Goal: Task Accomplishment & Management: Manage account settings

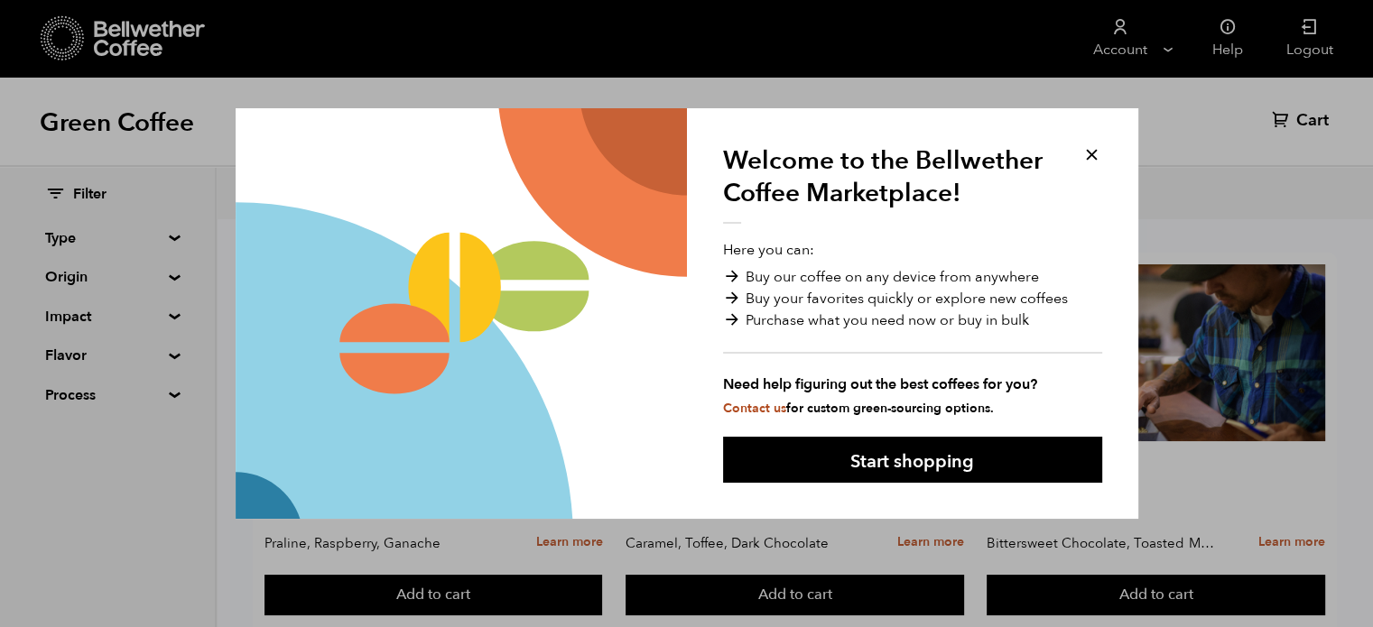
click at [1095, 152] on button at bounding box center [1091, 154] width 21 height 21
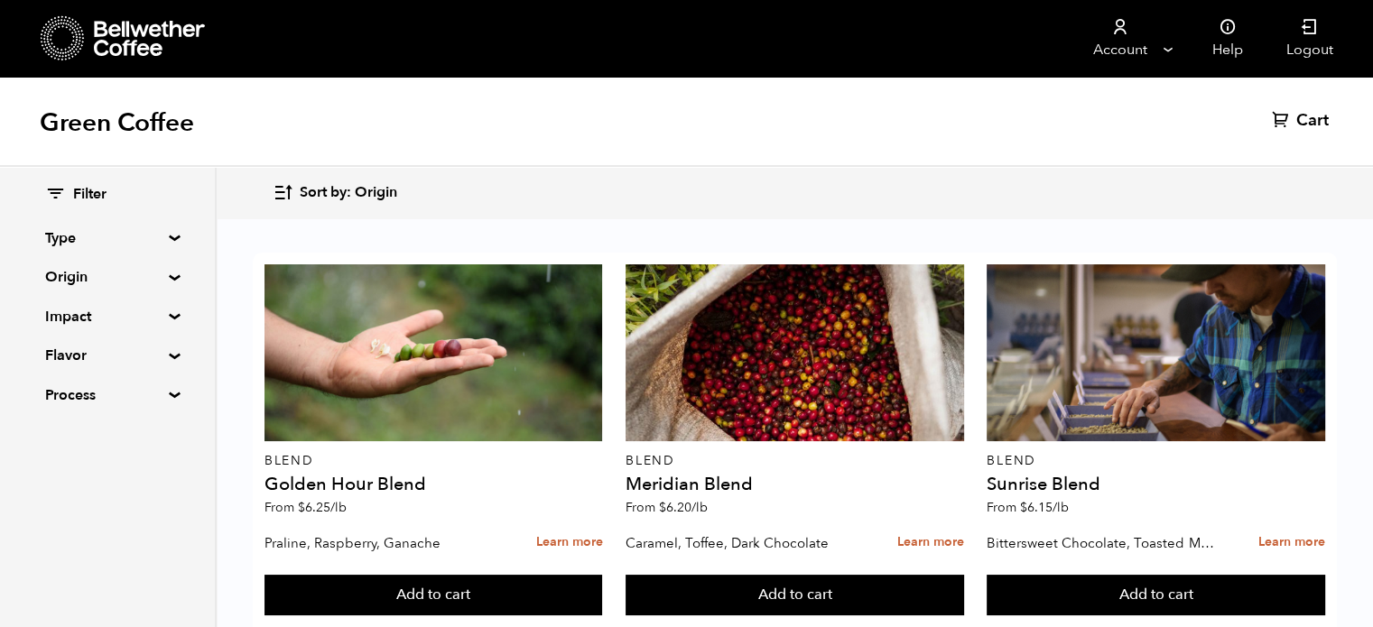
click at [168, 248] on div "Filter Type Blend Single Origin Decaf Seasonal Year Round Origin Blend Brazil B…" at bounding box center [107, 295] width 215 height 257
click at [167, 244] on div "Filter Type Blend Single Origin Decaf Seasonal Year Round Origin Blend Brazil B…" at bounding box center [107, 295] width 215 height 257
click at [166, 240] on summary "Type" at bounding box center [107, 238] width 125 height 22
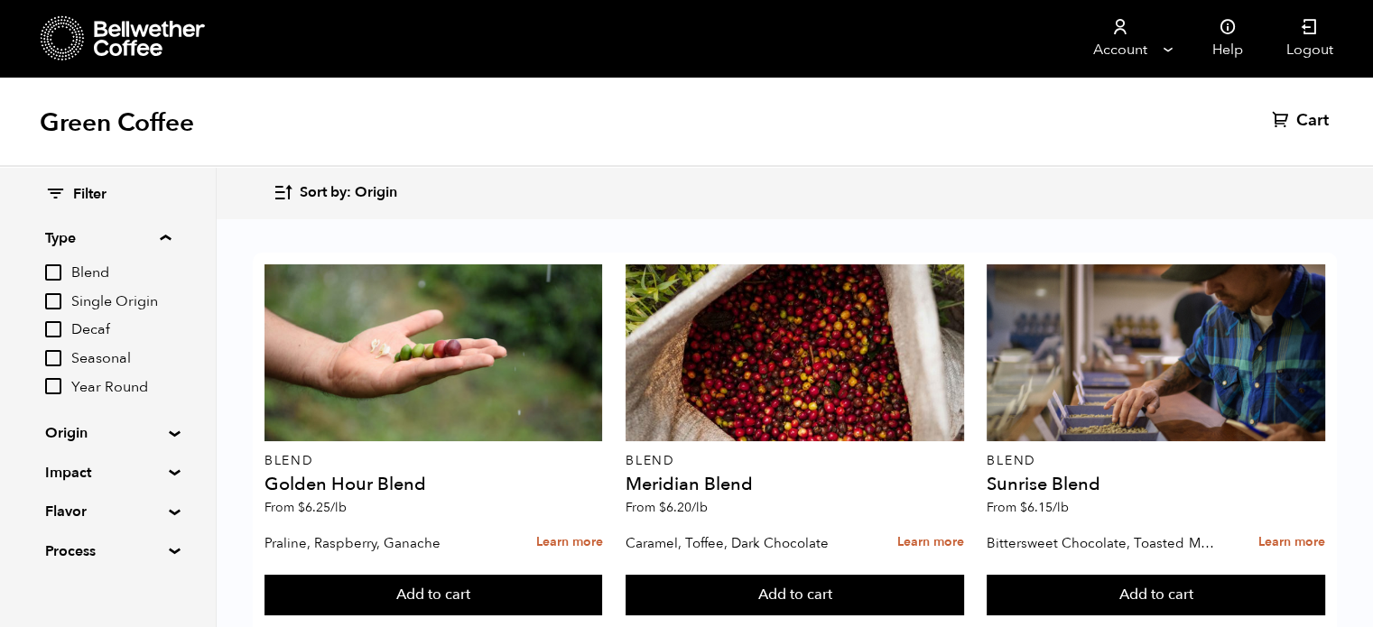
click at [164, 432] on summary "Origin" at bounding box center [107, 433] width 125 height 22
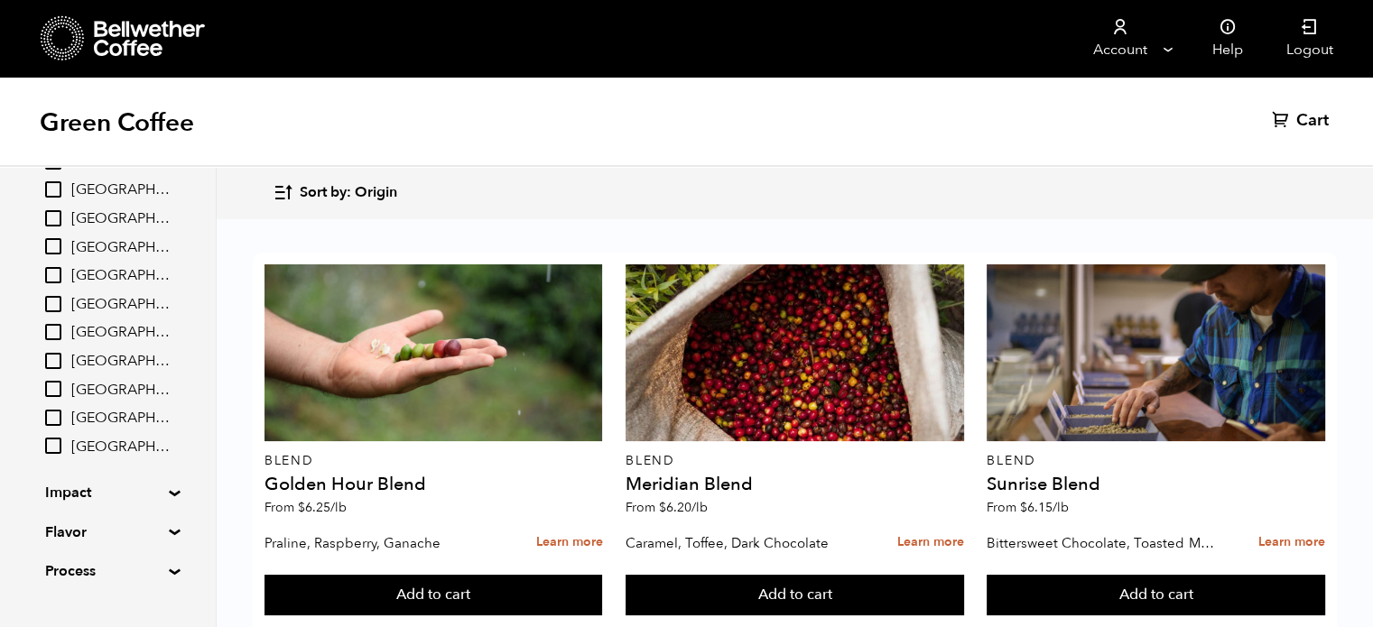
scroll to position [343, 0]
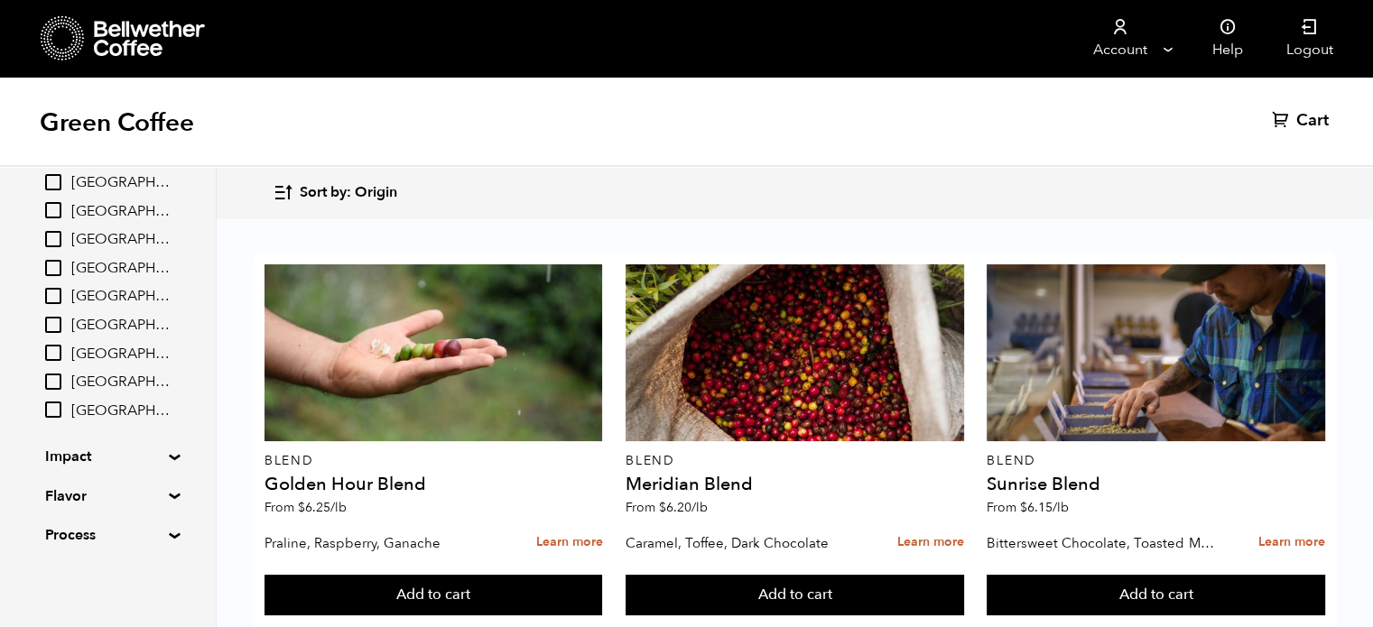
click at [170, 453] on summary "Impact" at bounding box center [107, 457] width 125 height 22
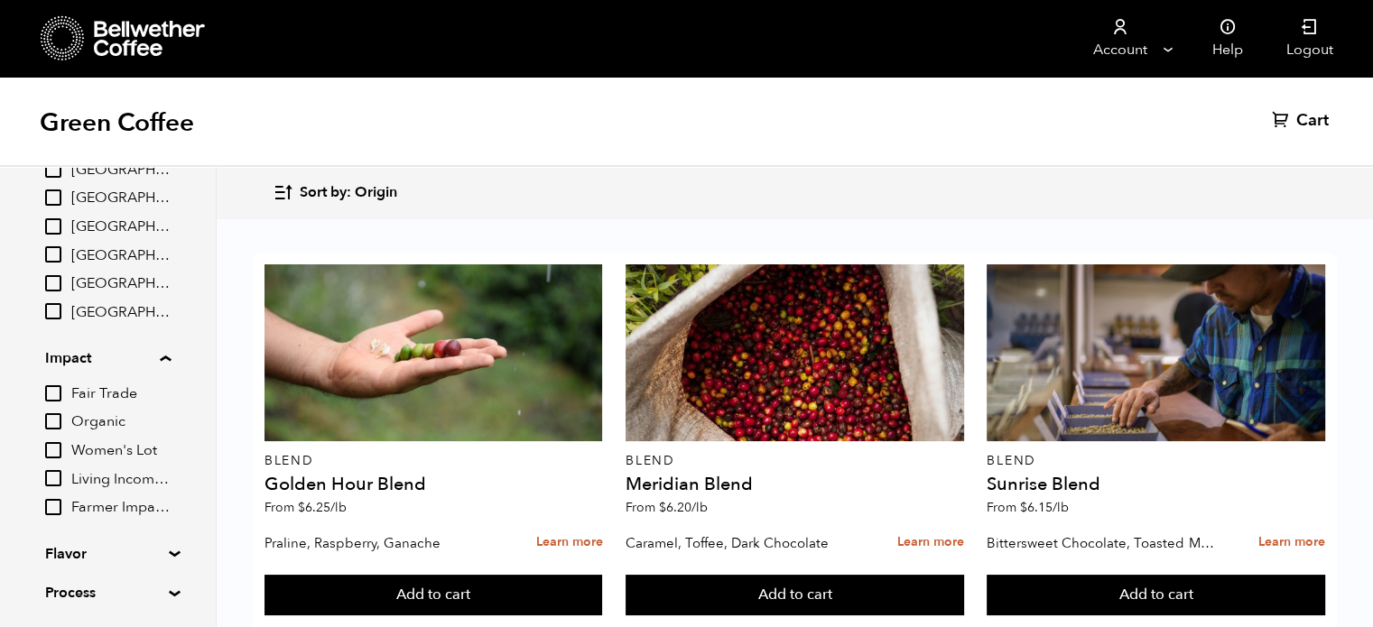
scroll to position [498, 0]
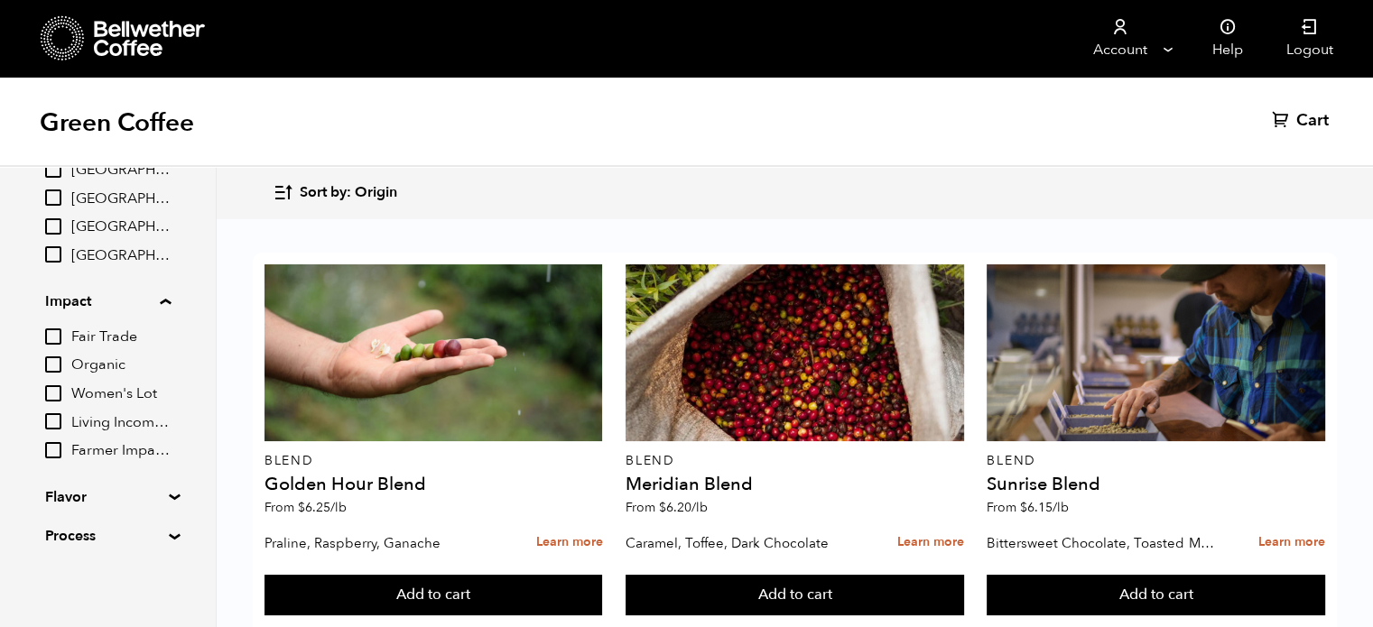
click at [53, 335] on input "Fair Trade" at bounding box center [53, 337] width 16 height 16
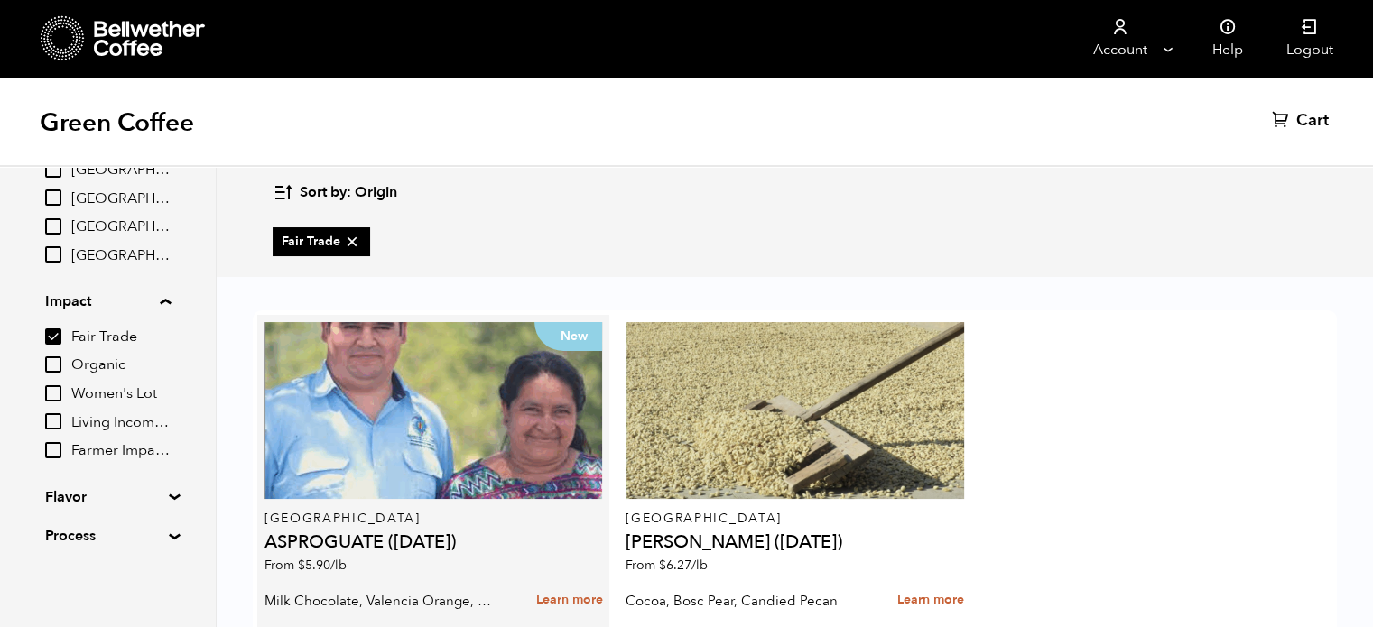
scroll to position [103, 0]
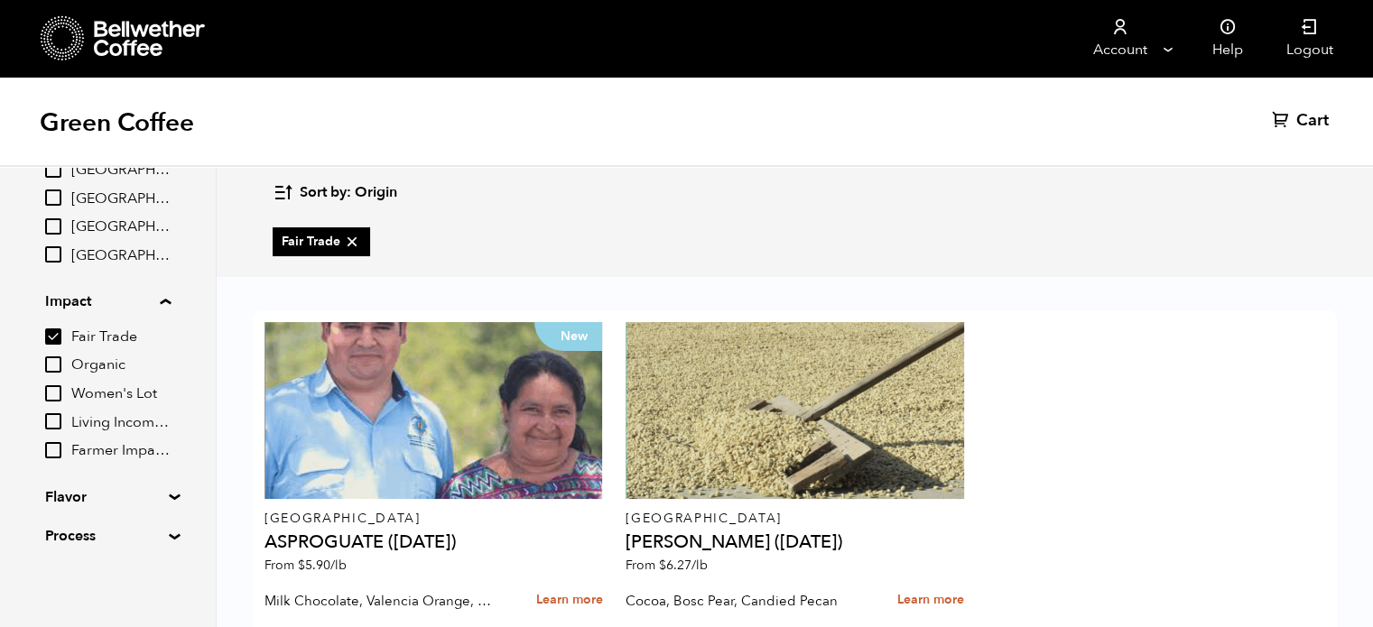
click at [58, 329] on input "Fair Trade" at bounding box center [53, 337] width 16 height 16
checkbox input "false"
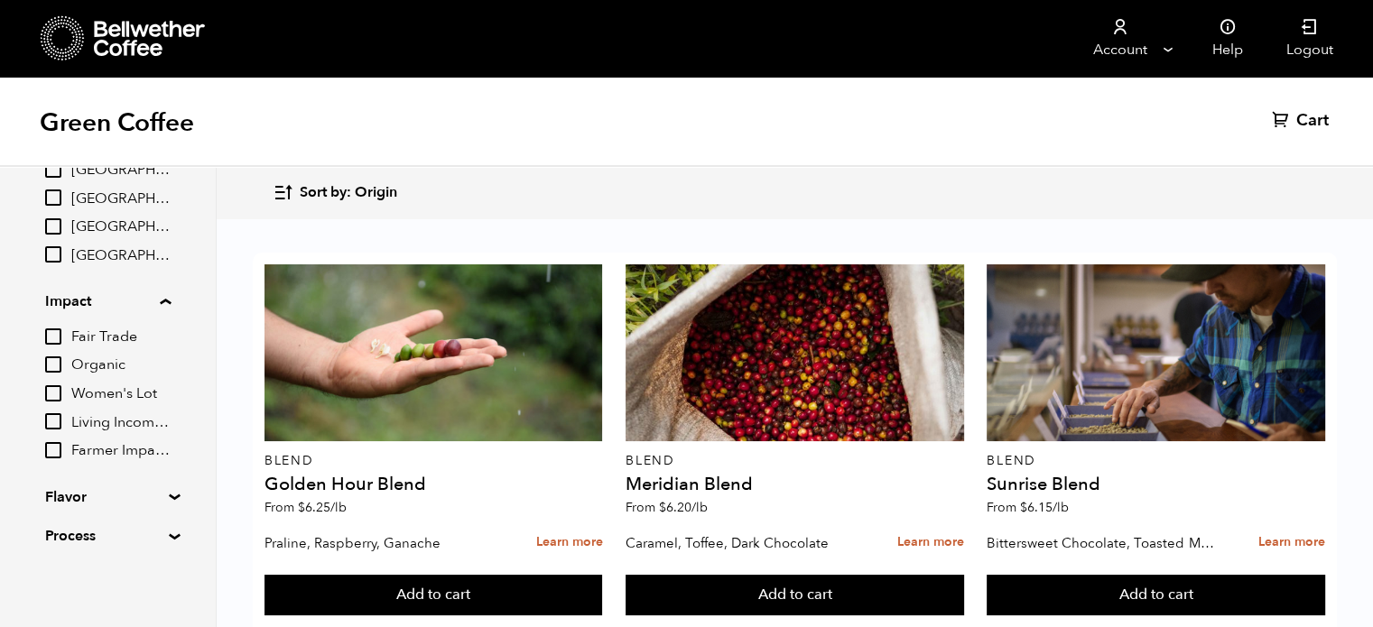
click at [58, 361] on input "Organic" at bounding box center [53, 365] width 16 height 16
checkbox input "true"
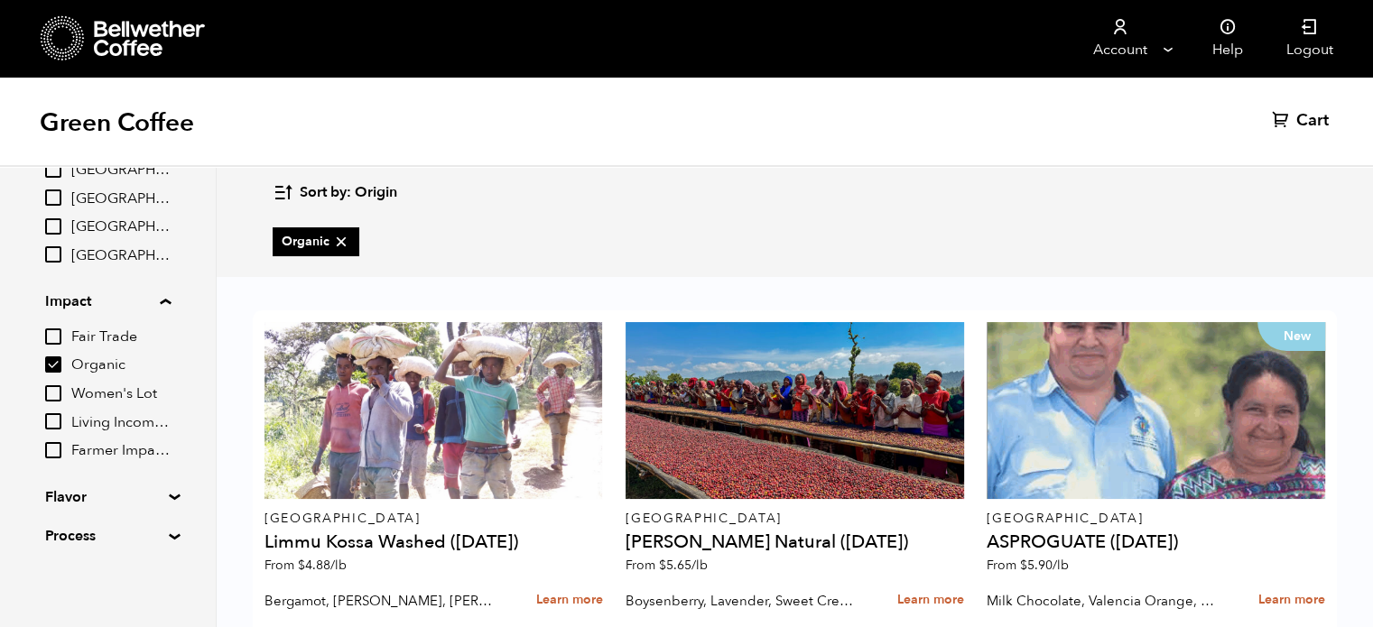
click at [53, 329] on input "Fair Trade" at bounding box center [53, 337] width 16 height 16
click at [54, 336] on input "Fair Trade" at bounding box center [53, 337] width 16 height 16
checkbox input "false"
click at [59, 362] on input "Organic" at bounding box center [53, 365] width 16 height 16
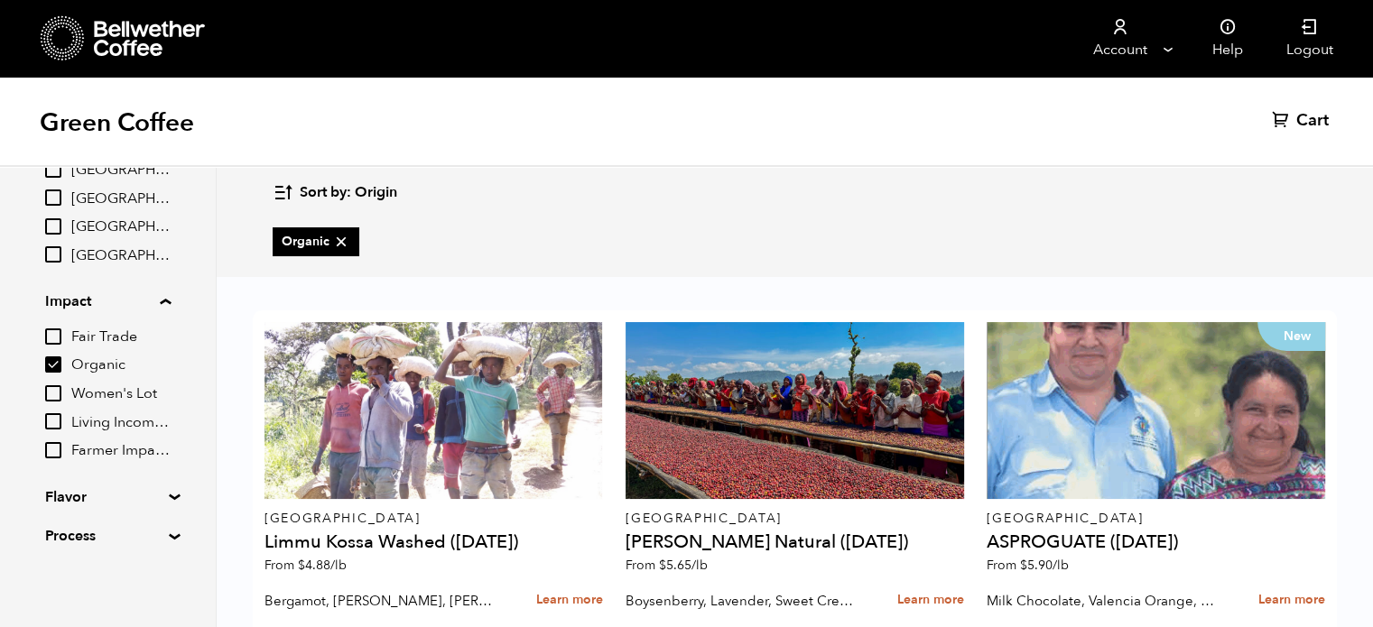
checkbox input "false"
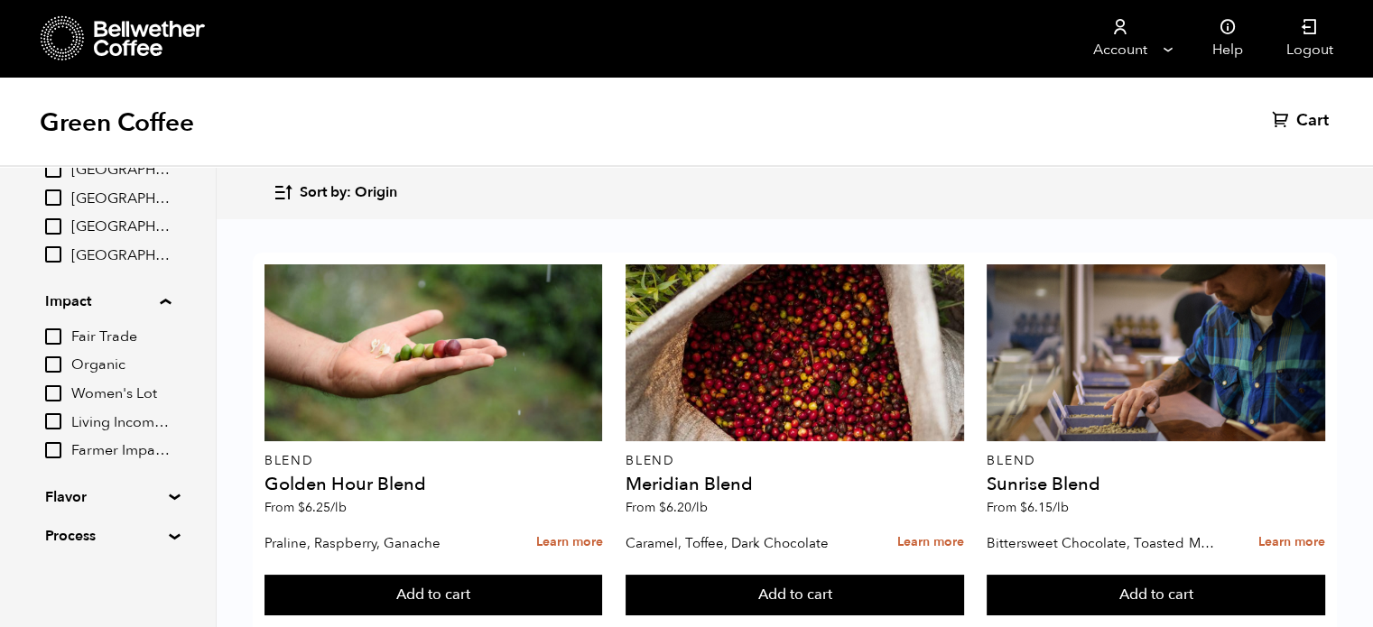
click at [59, 335] on input "Fair Trade" at bounding box center [53, 337] width 16 height 16
checkbox input "true"
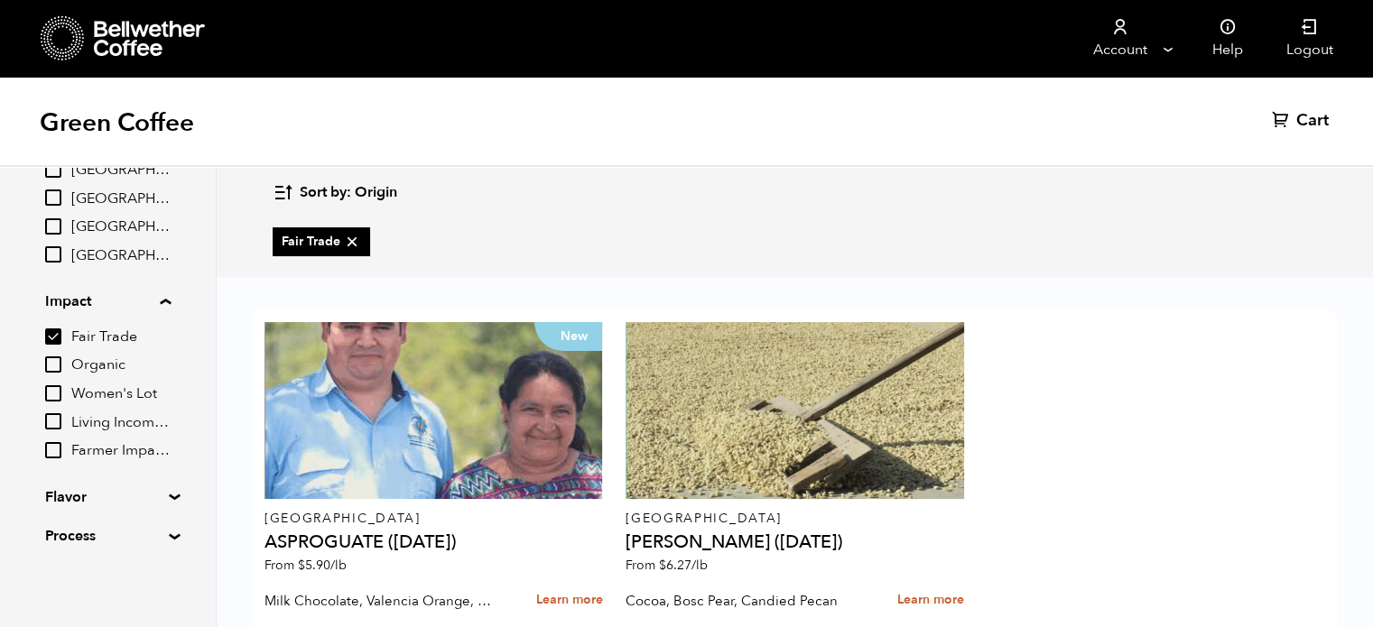
scroll to position [103, 0]
click at [111, 494] on summary "Flavor" at bounding box center [107, 498] width 125 height 22
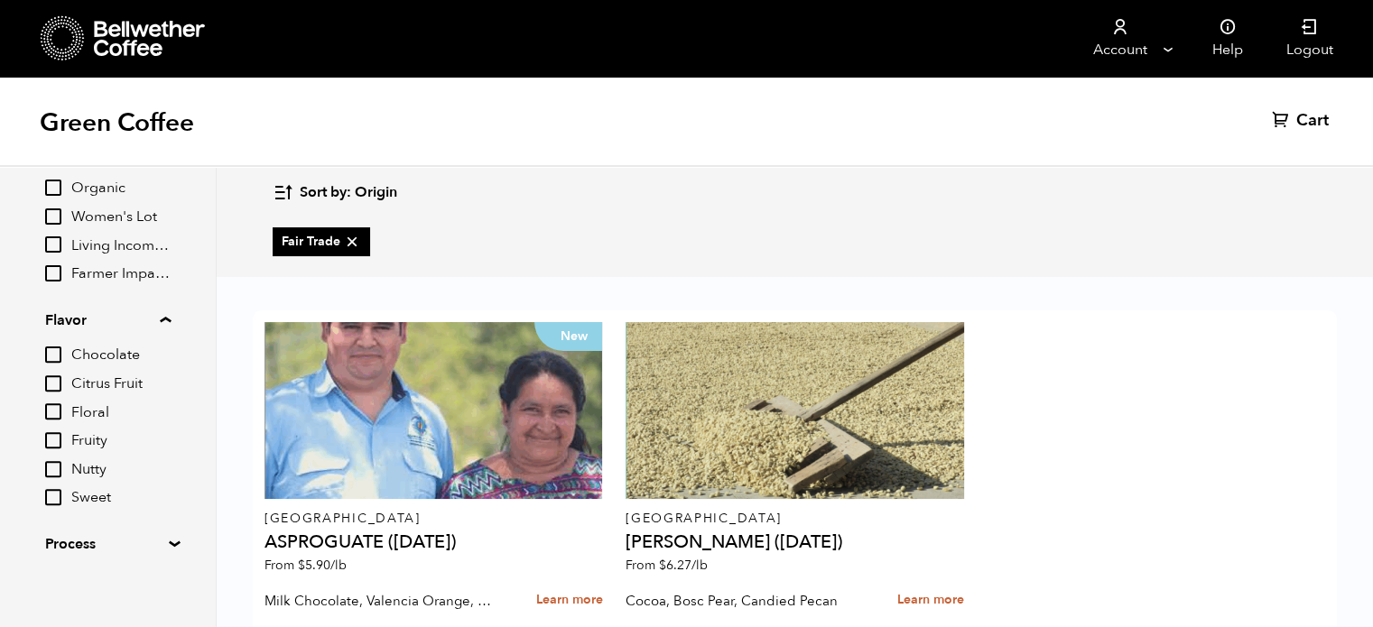
scroll to position [683, 0]
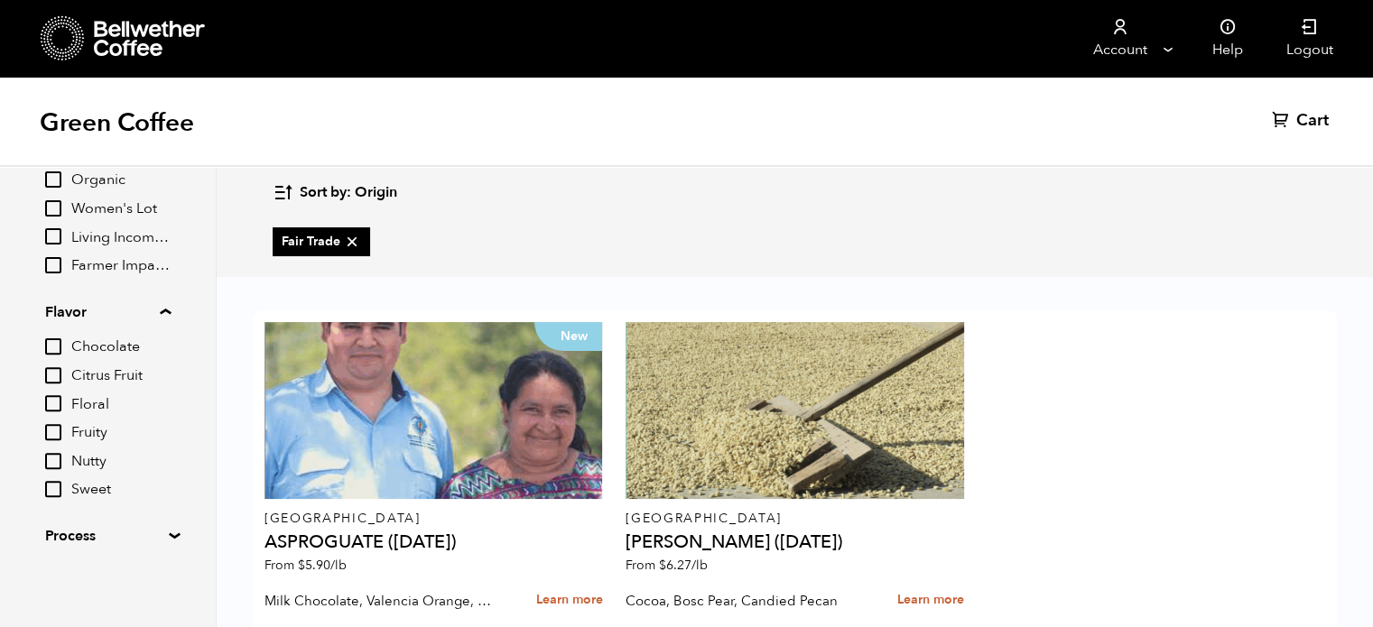
click at [116, 546] on div "Filter Type Blend Single Origin Decaf Seasonal Year Round Origin Blend Brazil B…" at bounding box center [107, 24] width 215 height 1081
click at [150, 540] on summary "Process" at bounding box center [107, 536] width 125 height 22
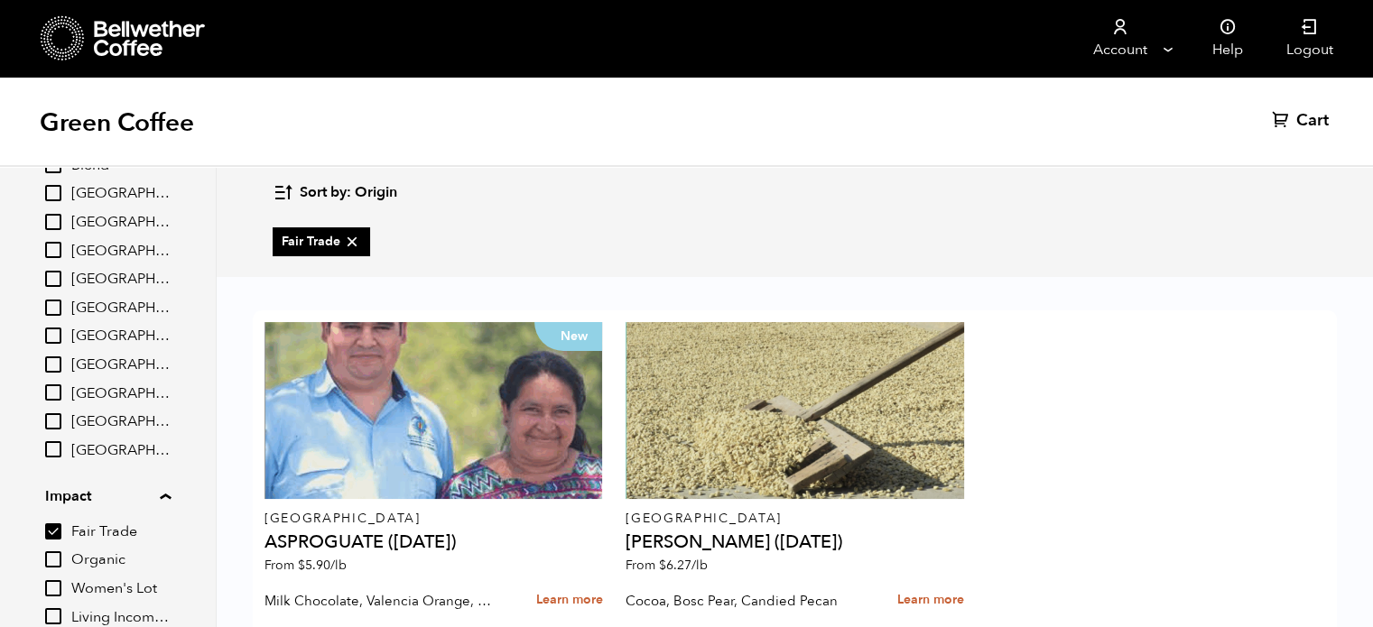
scroll to position [0, 0]
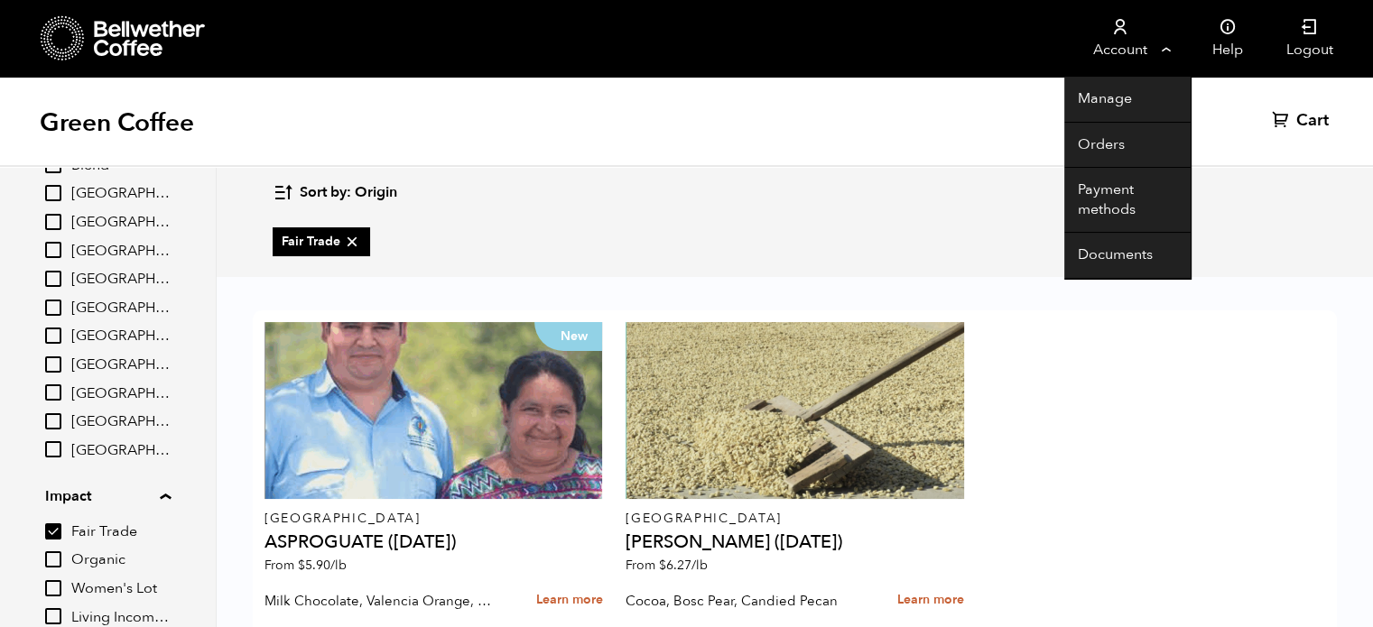
click at [1141, 50] on link "Account" at bounding box center [1119, 38] width 111 height 77
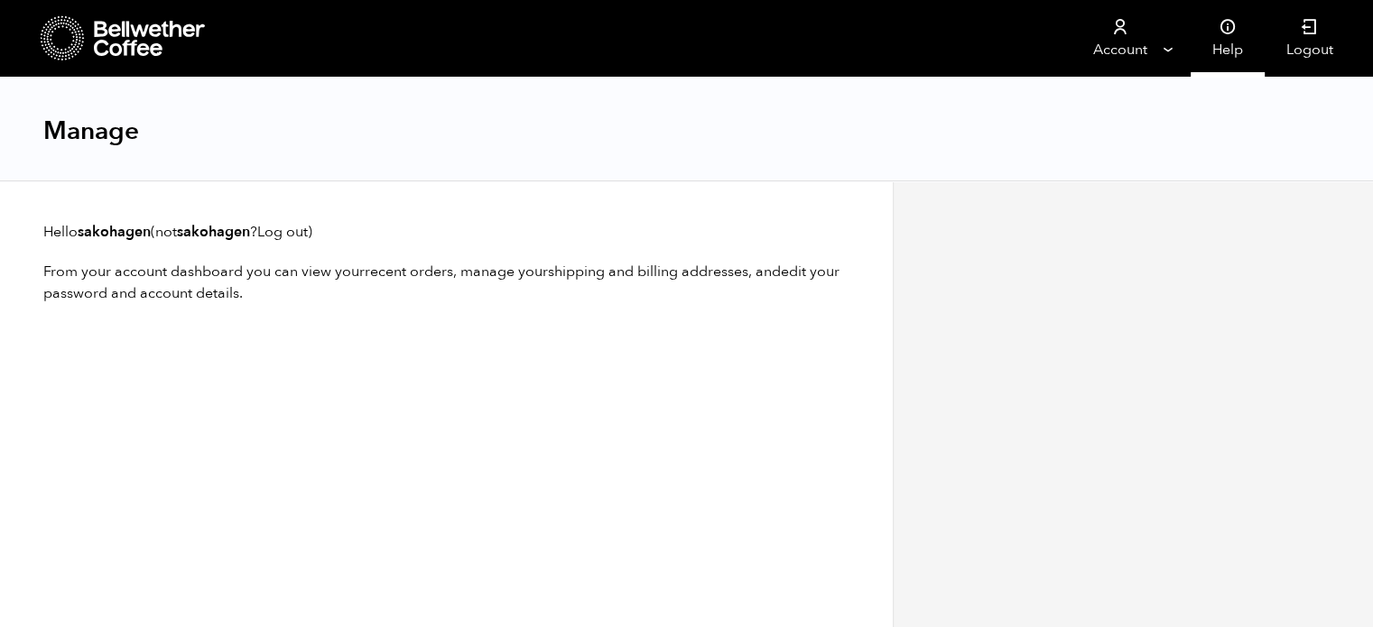
click at [1229, 42] on link "Help" at bounding box center [1228, 38] width 74 height 77
